Goal: Transaction & Acquisition: Purchase product/service

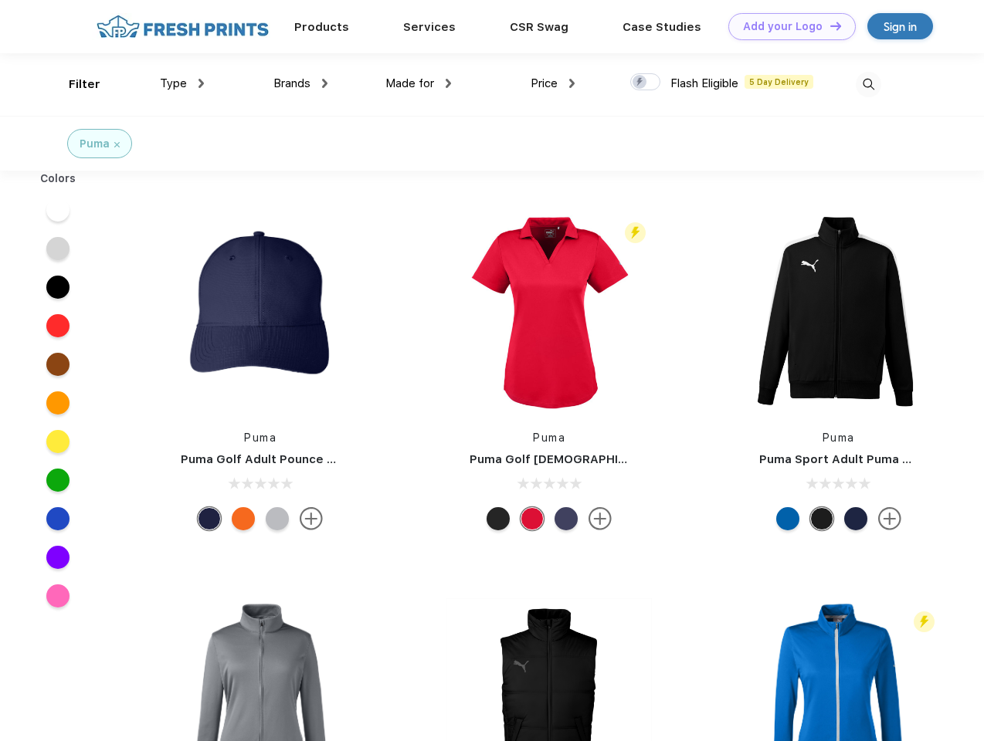
scroll to position [1, 0]
click at [786, 26] on link "Add your Logo Design Tool" at bounding box center [791, 26] width 127 height 27
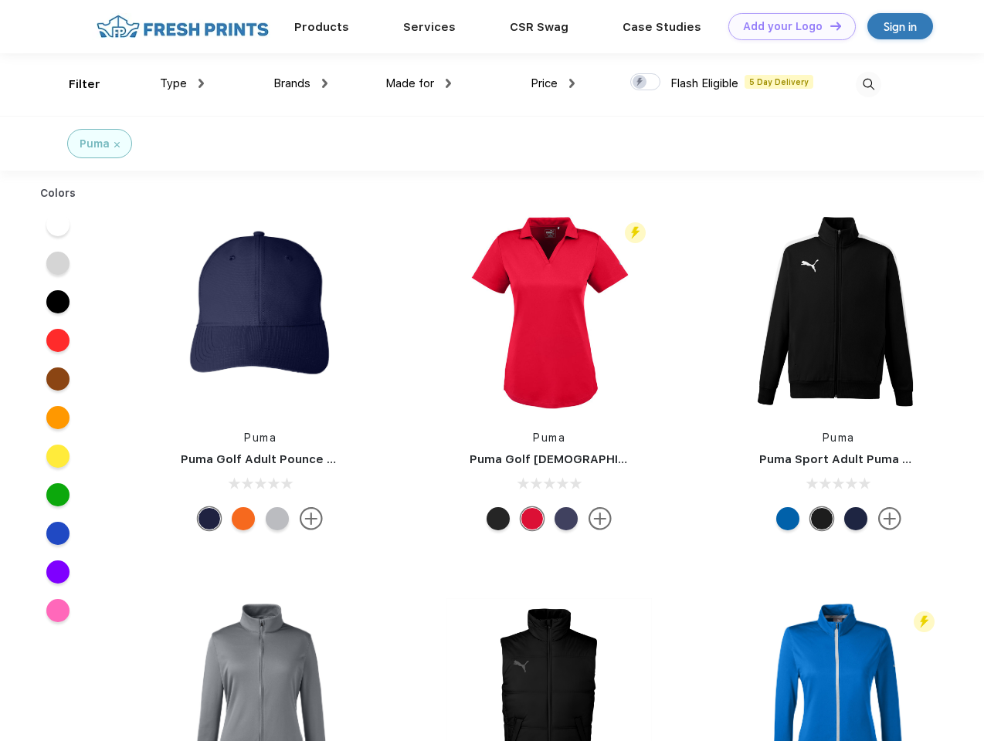
click at [0, 0] on div "Design Tool" at bounding box center [0, 0] width 0 height 0
click at [829, 25] on link "Add your Logo Design Tool" at bounding box center [791, 26] width 127 height 27
click at [74, 84] on div "Filter" at bounding box center [85, 85] width 32 height 18
click at [182, 83] on span "Type" at bounding box center [173, 83] width 27 height 14
click at [300, 83] on span "Brands" at bounding box center [291, 83] width 37 height 14
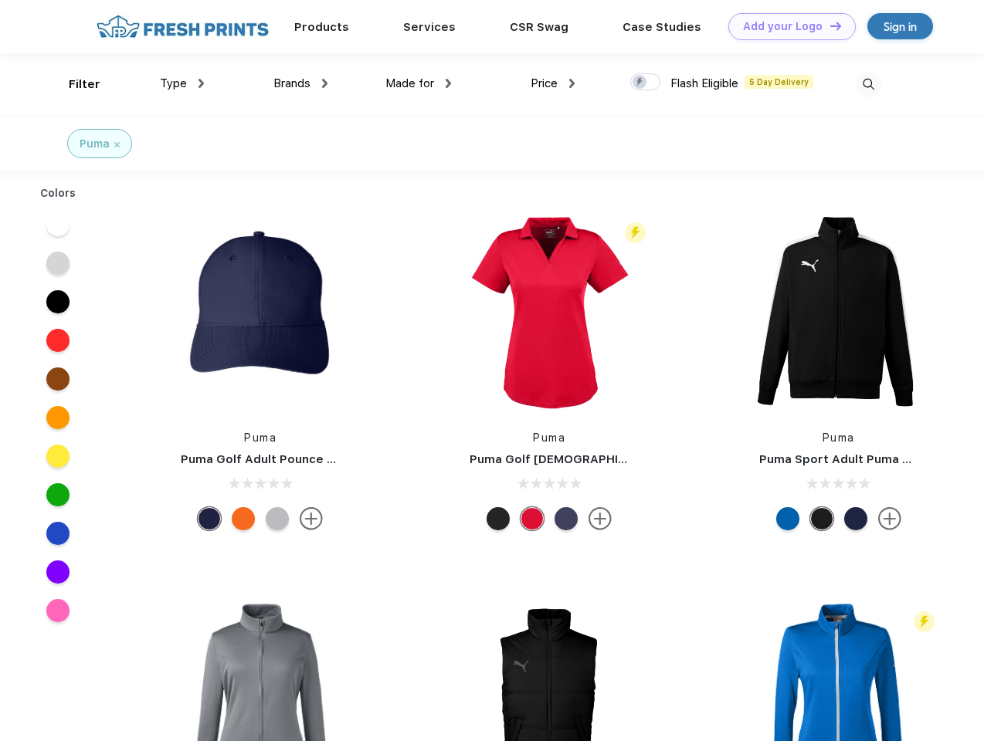
click at [419, 83] on span "Made for" at bounding box center [409, 83] width 49 height 14
click at [553, 83] on span "Price" at bounding box center [544, 83] width 27 height 14
click at [646, 83] on div at bounding box center [645, 81] width 30 height 17
click at [640, 83] on input "checkbox" at bounding box center [635, 78] width 10 height 10
click at [868, 84] on img at bounding box center [868, 84] width 25 height 25
